Goal: Information Seeking & Learning: Compare options

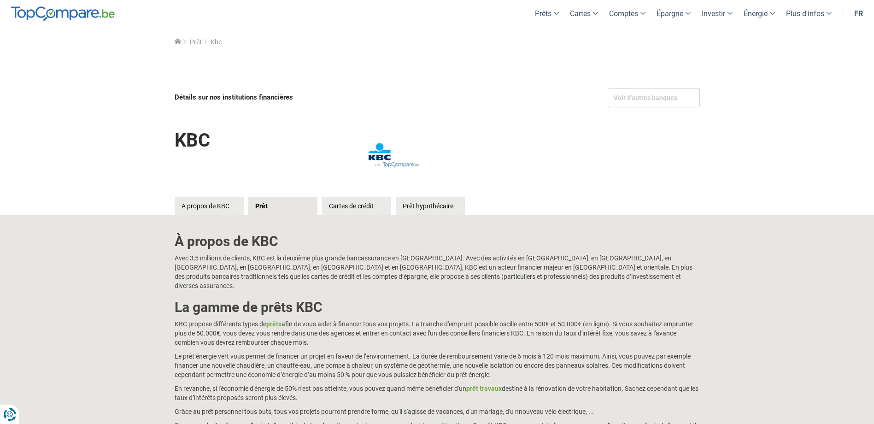
scroll to position [2, 0]
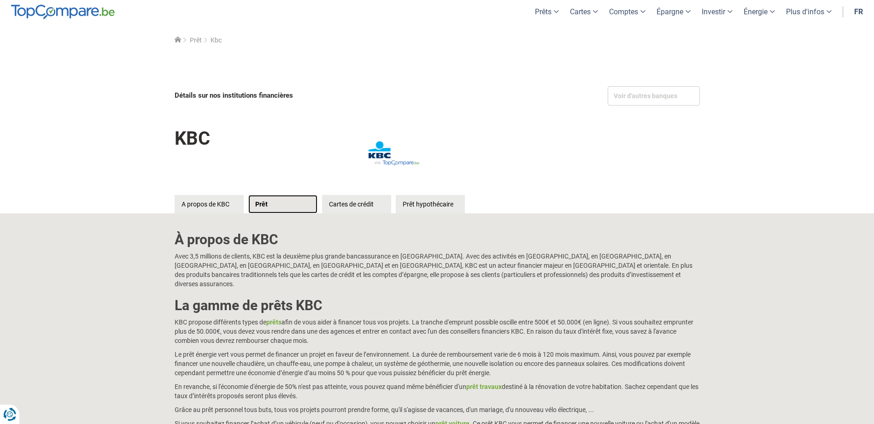
click at [265, 204] on link "Prêt" at bounding box center [282, 204] width 69 height 18
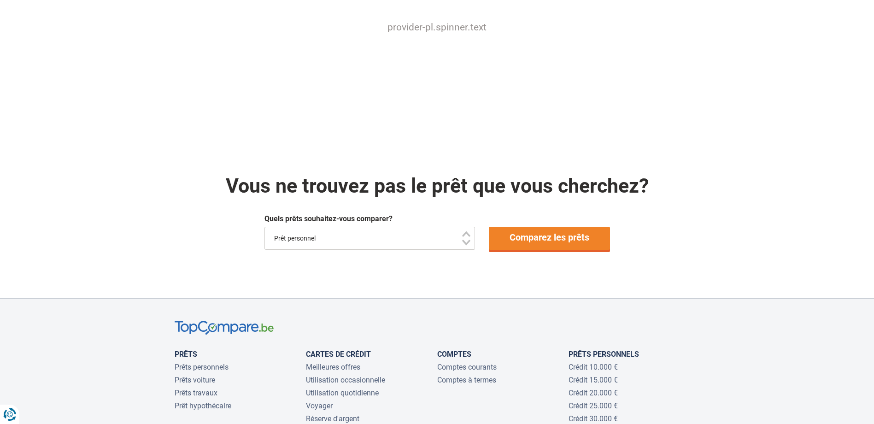
scroll to position [753, 0]
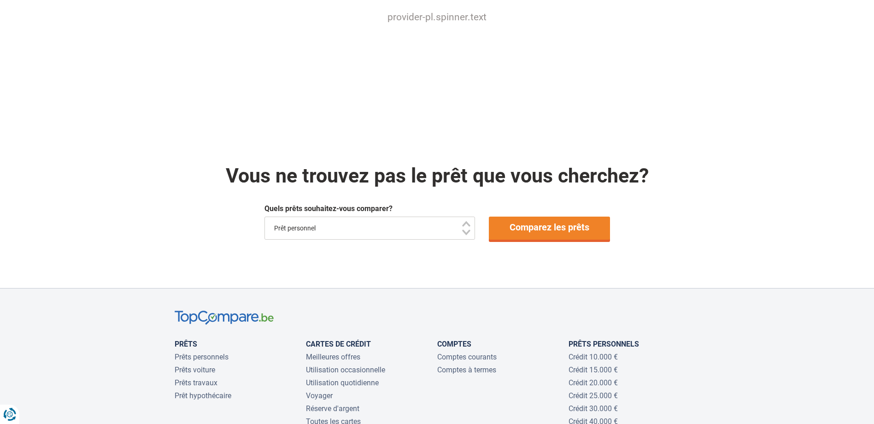
click at [462, 217] on select "Prêt personnel Voiture Moto / vélo Caravane / mobilhome Travaux Energie Rachat …" at bounding box center [370, 228] width 211 height 23
click at [219, 391] on link "Prêt hypothécaire" at bounding box center [203, 395] width 57 height 9
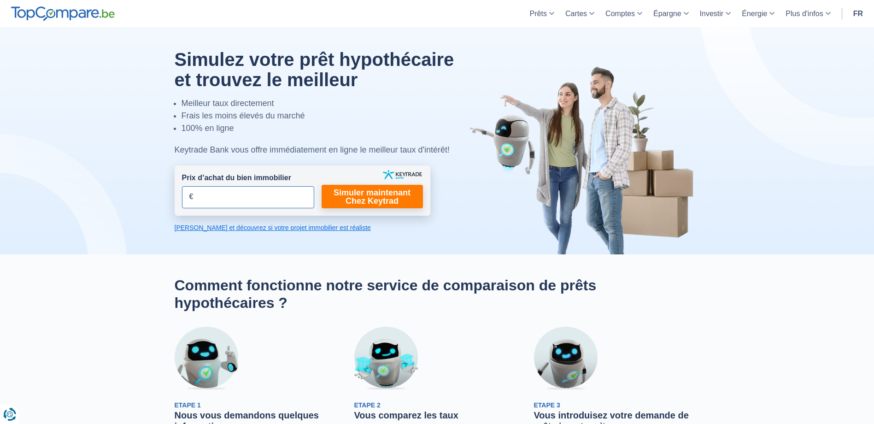
click at [300, 197] on input "Prix d’achat du bien immobilier" at bounding box center [248, 197] width 132 height 22
type input "200.000"
click at [389, 197] on link "Simuler maintenant Chez Keytrad" at bounding box center [372, 197] width 101 height 24
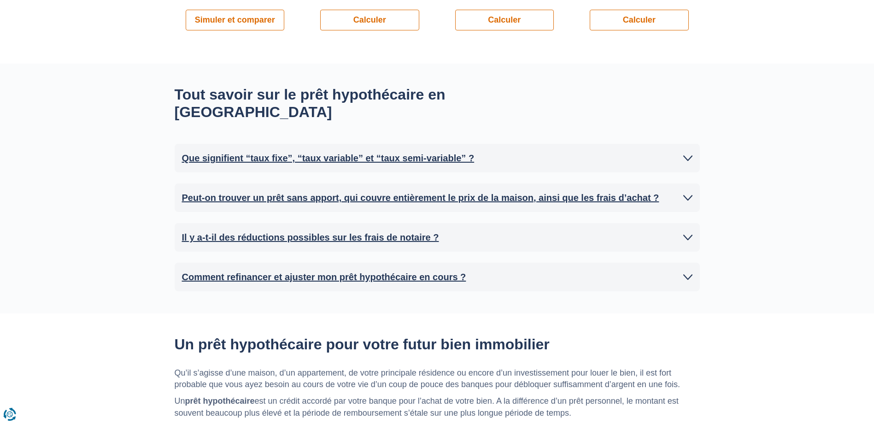
scroll to position [888, 0]
